Goal: Task Accomplishment & Management: Use online tool/utility

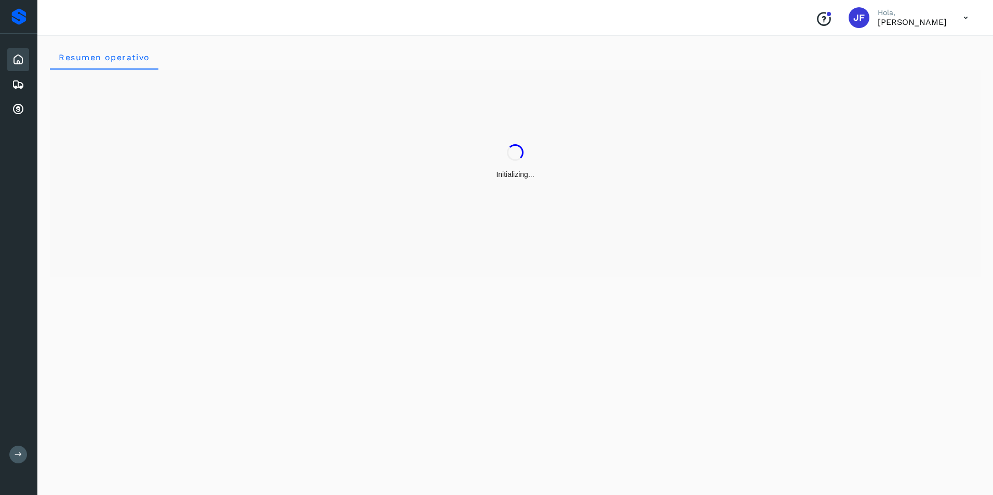
drag, startPoint x: 19, startPoint y: 84, endPoint x: 47, endPoint y: 93, distance: 29.7
click at [19, 84] on icon at bounding box center [18, 84] width 12 height 12
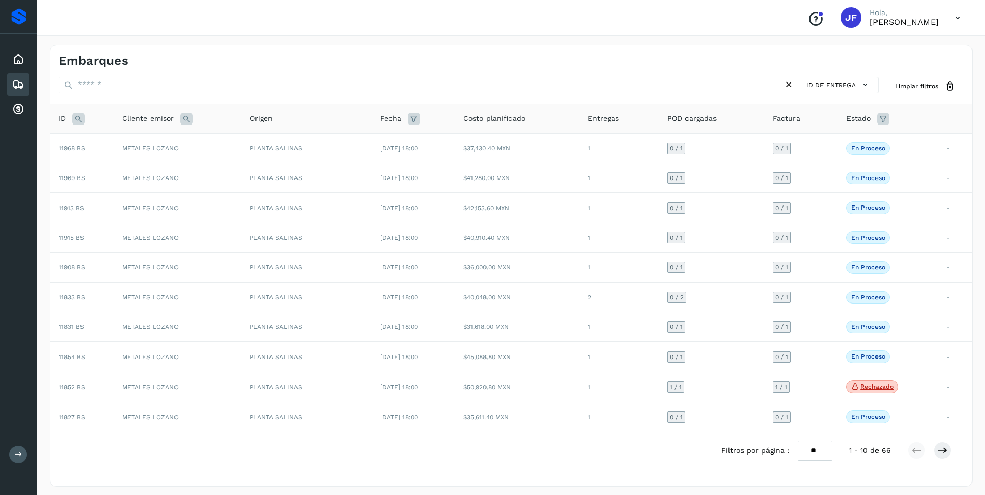
click at [628, 441] on div "Filtros por página : ** ** ** 1 - 10 de 66" at bounding box center [511, 451] width 922 height 37
click at [942, 417] on td "-" at bounding box center [955, 417] width 34 height 30
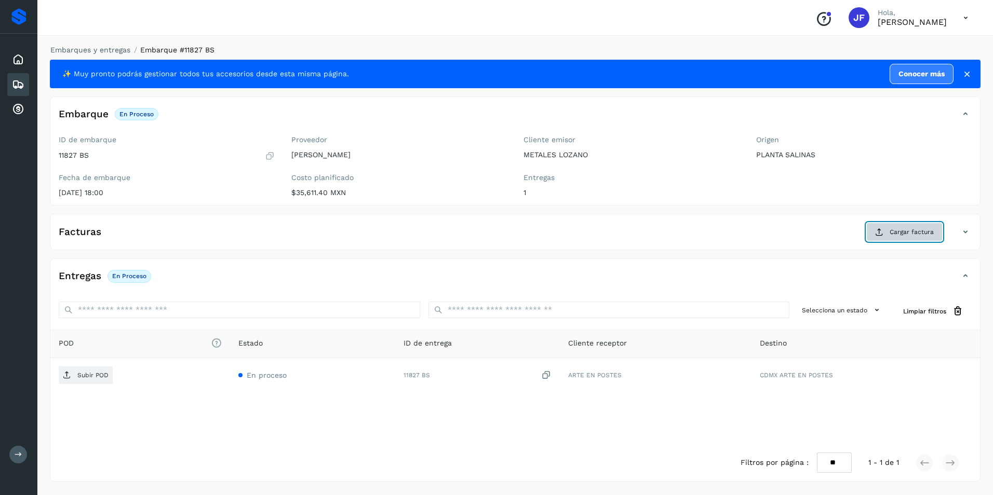
click at [900, 231] on span "Cargar factura" at bounding box center [911, 231] width 44 height 9
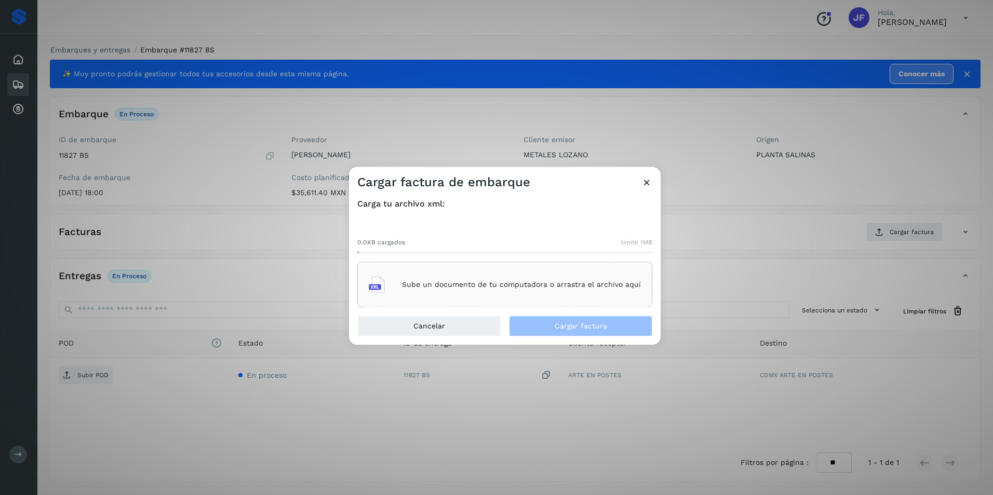
click at [436, 293] on div "Sube un documento de tu computadora o arrastra el archivo aquí" at bounding box center [505, 285] width 272 height 28
click at [518, 290] on div "Sube un documento de tu computadora o arrastra el archivo aquí" at bounding box center [505, 285] width 272 height 28
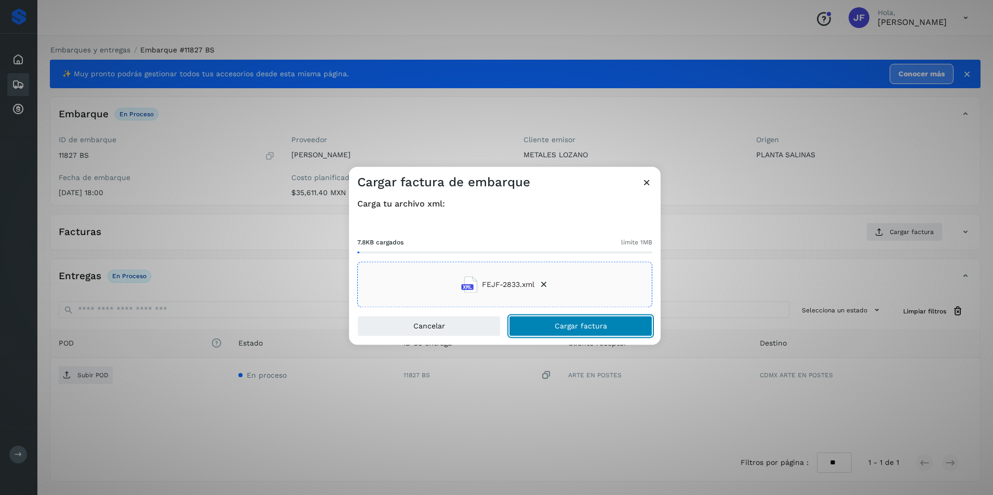
click at [573, 327] on span "Cargar factura" at bounding box center [581, 326] width 52 height 7
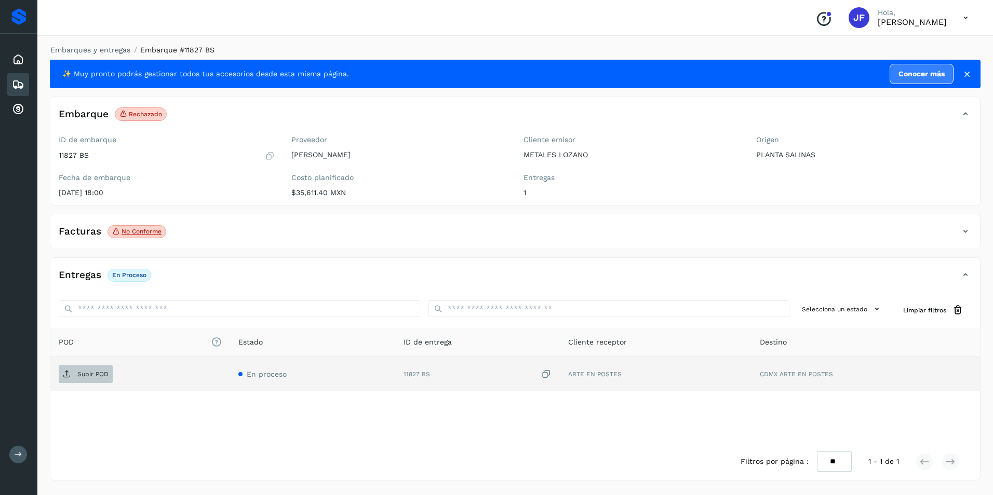
click at [90, 382] on span "Subir POD" at bounding box center [86, 374] width 54 height 17
click at [77, 380] on span "PDF" at bounding box center [76, 374] width 35 height 17
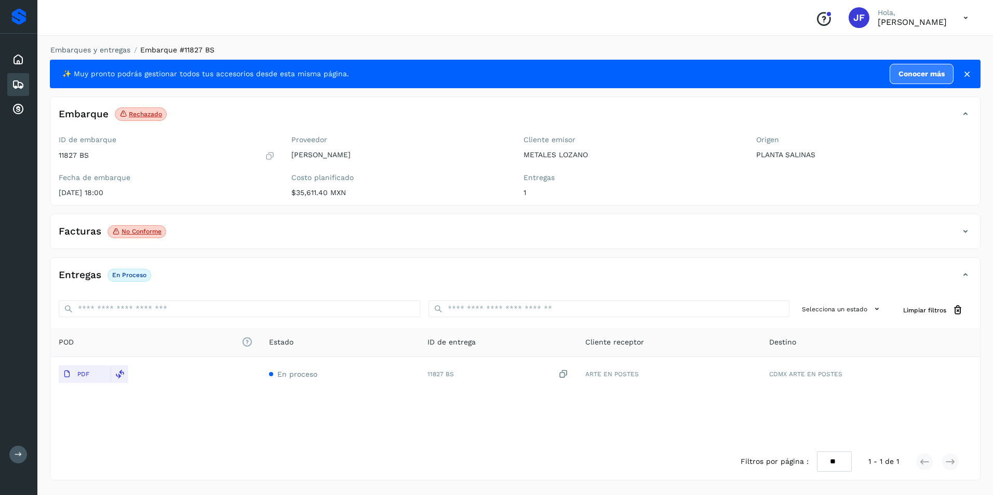
drag, startPoint x: 538, startPoint y: 435, endPoint x: 659, endPoint y: 450, distance: 121.9
click at [537, 435] on div "POD El tamaño máximo de archivo es de 20 Mb. Estado ID de entrega Cliente recep…" at bounding box center [514, 385] width 929 height 115
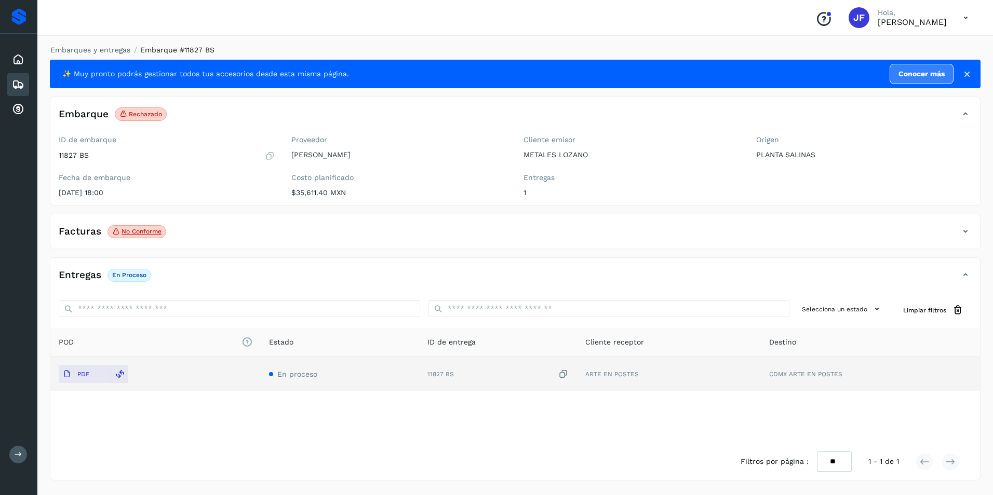
click at [807, 376] on td "CDMX ARTE EN POSTES" at bounding box center [870, 374] width 219 height 34
